Goal: Book appointment/travel/reservation

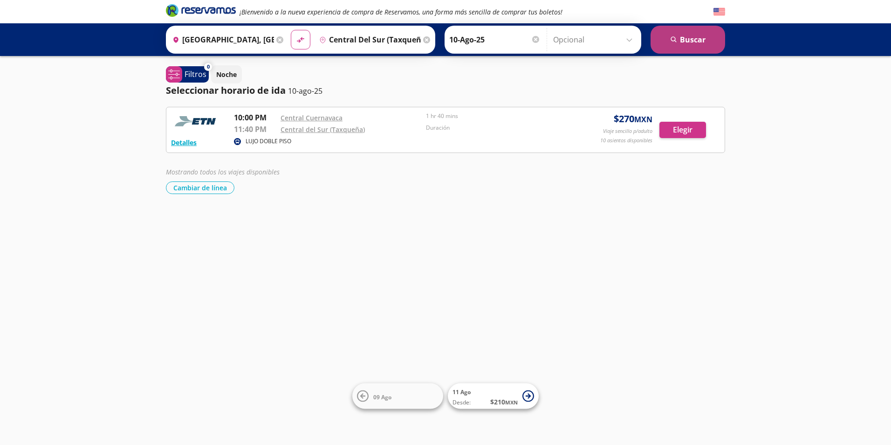
click at [717, 37] on button "search [GEOGRAPHIC_DATA]" at bounding box center [688, 40] width 75 height 28
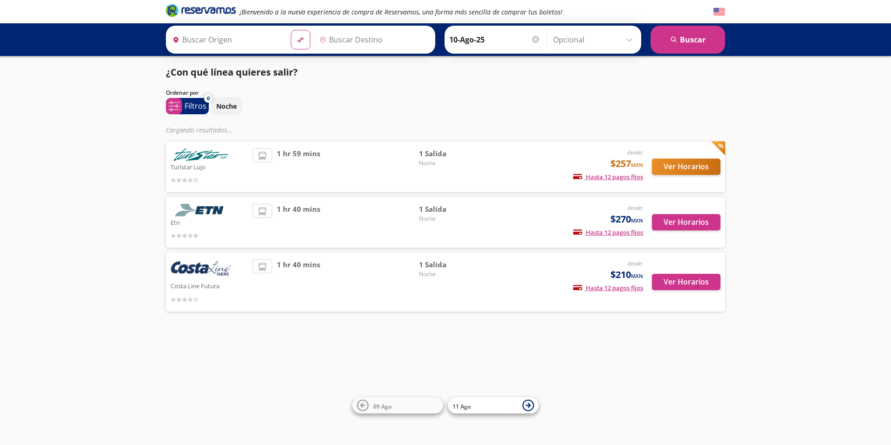
type input "[GEOGRAPHIC_DATA], [GEOGRAPHIC_DATA]"
type input "Central del Sur (taxqueña), [GEOGRAPHIC_DATA]"
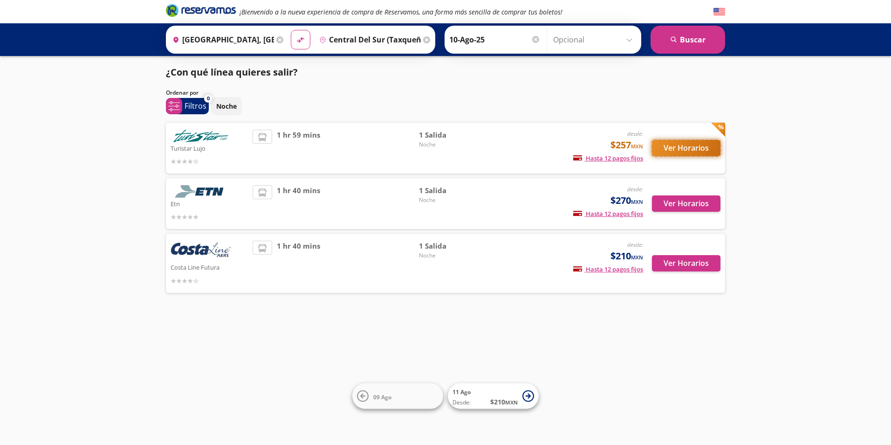
click at [673, 147] on button "Ver Horarios" at bounding box center [686, 148] width 69 height 16
click at [701, 204] on button "Ver Horarios" at bounding box center [686, 203] width 69 height 16
click at [668, 266] on button "Ver Horarios" at bounding box center [686, 263] width 69 height 16
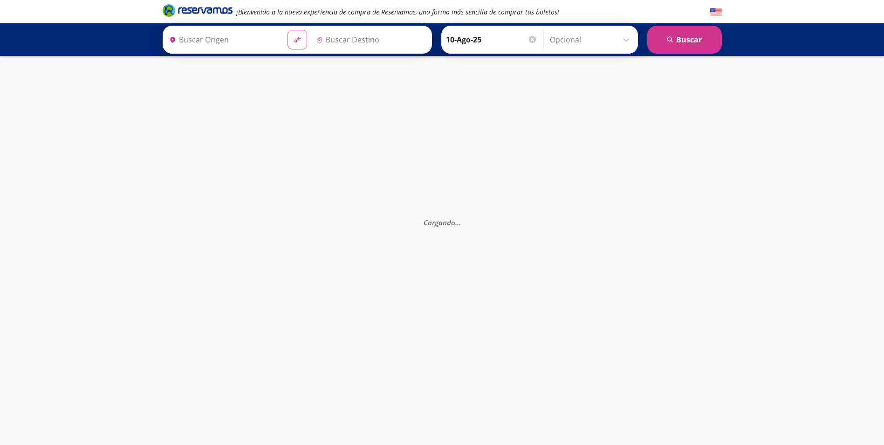
type input "[GEOGRAPHIC_DATA], [GEOGRAPHIC_DATA]"
type input "Central del Sur (taxqueña), [GEOGRAPHIC_DATA]"
